Goal: Transaction & Acquisition: Purchase product/service

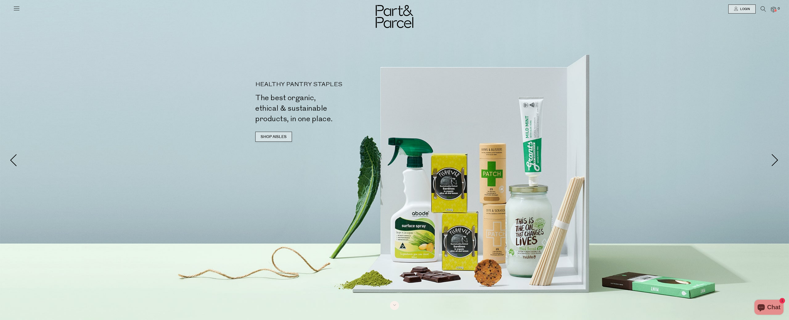
click at [276, 138] on link "SHOP AISLES" at bounding box center [273, 137] width 37 height 10
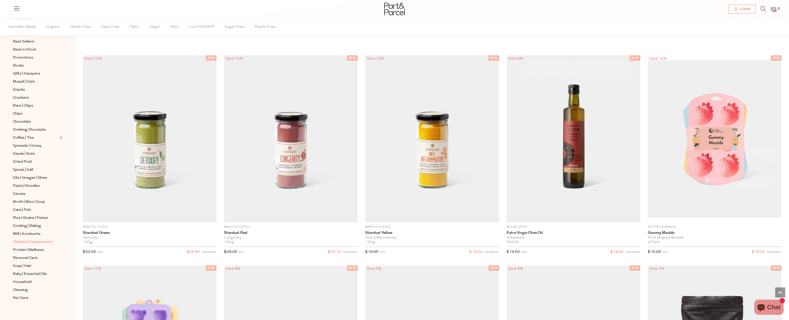
scroll to position [36, 0]
click at [18, 88] on span "Snacks" at bounding box center [19, 87] width 12 height 6
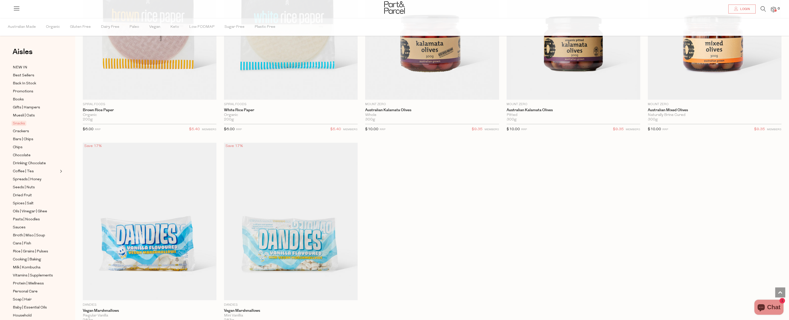
scroll to position [2573, 0]
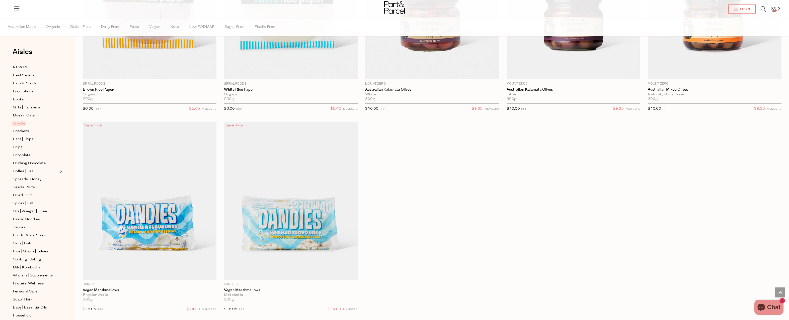
click at [761, 7] on icon at bounding box center [763, 9] width 5 height 6
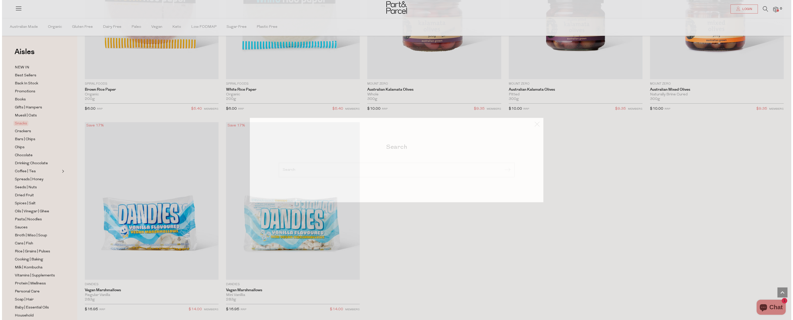
scroll to position [2584, 0]
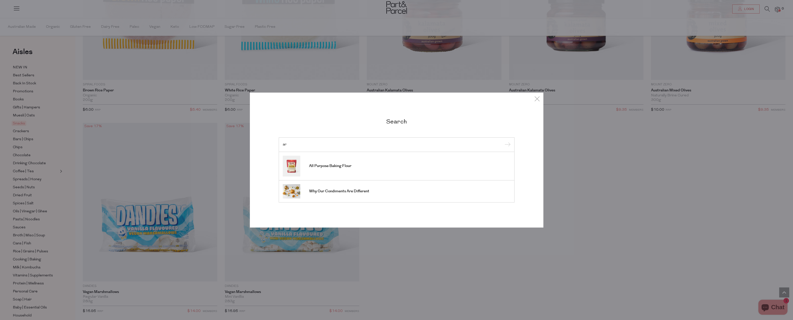
type input "a"
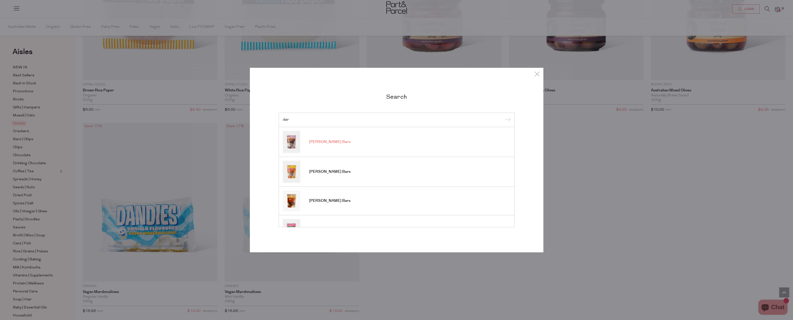
type input "dar"
click at [316, 141] on span "[PERSON_NAME] Bars" at bounding box center [329, 142] width 41 height 5
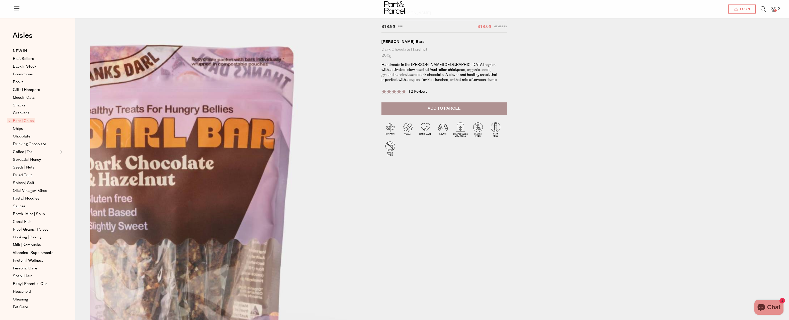
scroll to position [31, 0]
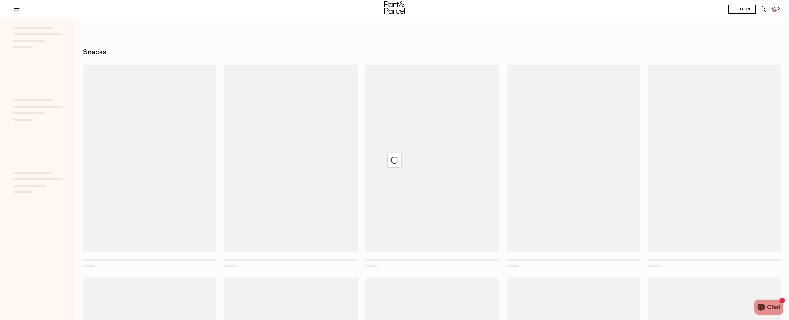
scroll to position [643, 0]
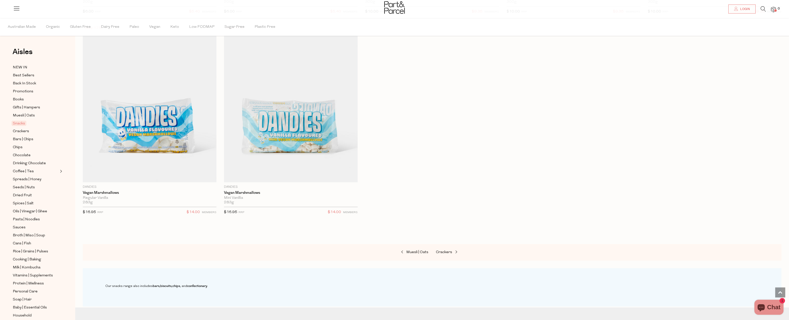
click at [761, 8] on icon at bounding box center [763, 9] width 5 height 6
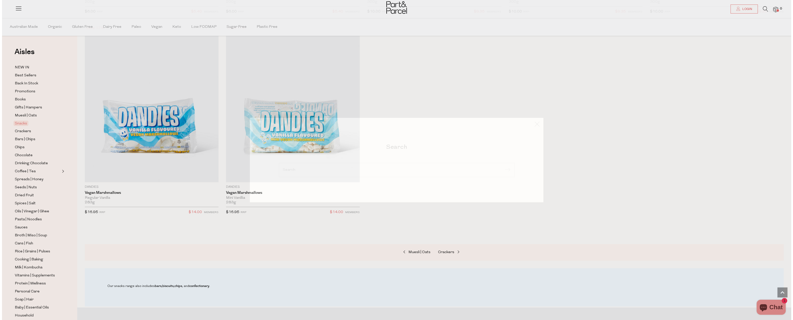
scroll to position [646, 0]
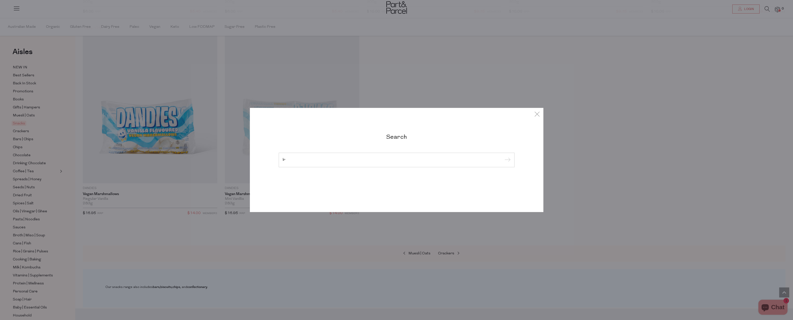
type input "l"
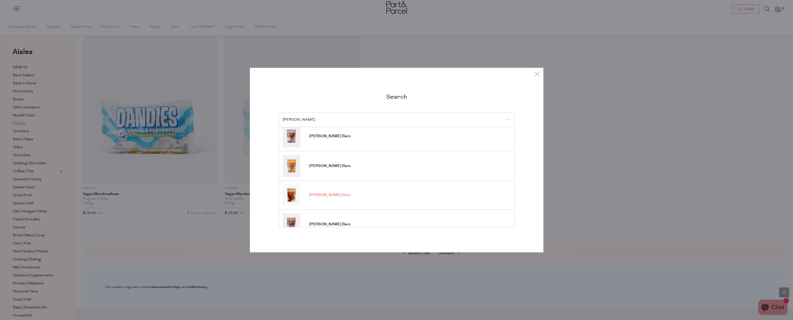
scroll to position [0, 0]
type input "darl bars"
click at [503, 117] on input "submit" at bounding box center [507, 121] width 8 height 8
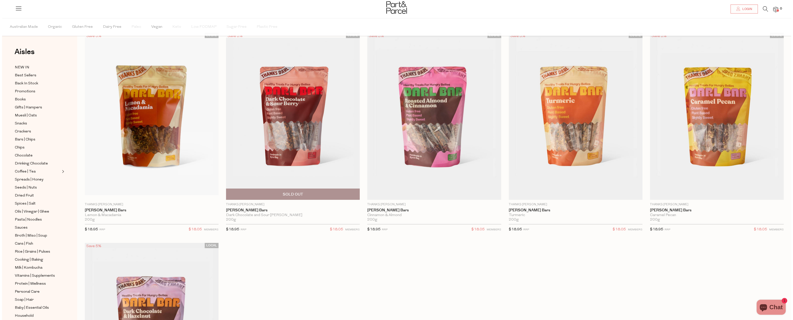
scroll to position [25, 0]
